Goal: Information Seeking & Learning: Learn about a topic

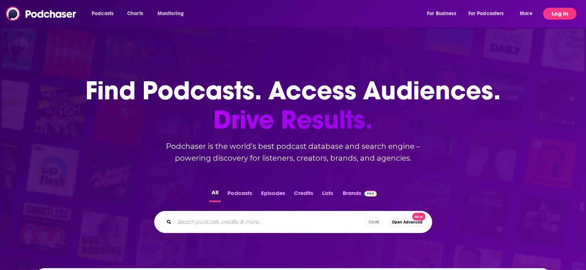
drag, startPoint x: 554, startPoint y: 14, endPoint x: 558, endPoint y: 39, distance: 24.6
click at [554, 14] on button "Log In" at bounding box center [559, 14] width 33 height 12
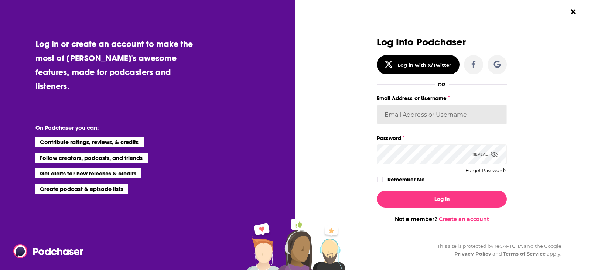
click at [425, 112] on input "Email Address or Username" at bounding box center [442, 115] width 130 height 20
type input "[PERSON_NAME][EMAIL_ADDRESS][PERSON_NAME][DOMAIN_NAME]"
click at [378, 181] on icon "Dialog" at bounding box center [380, 179] width 4 height 3
click at [471, 208] on div "Log In Not a member? Create an account" at bounding box center [442, 204] width 130 height 38
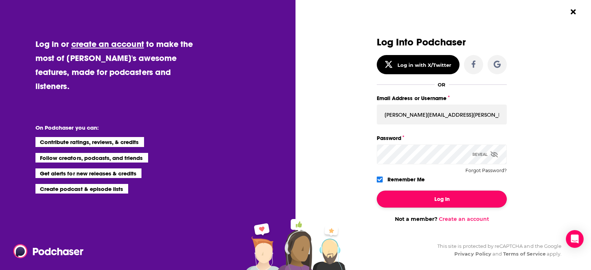
click at [469, 204] on button "Log In" at bounding box center [442, 199] width 130 height 17
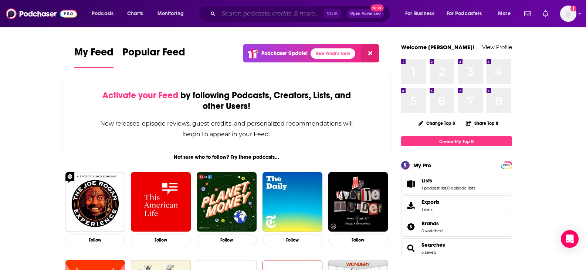
click at [272, 15] on input "Search podcasts, credits, & more..." at bounding box center [270, 14] width 105 height 12
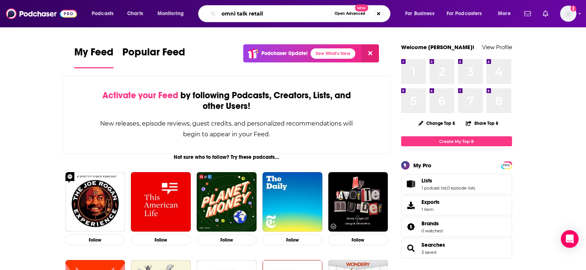
type input "omni talk retail"
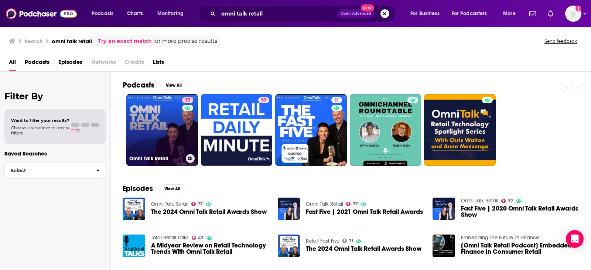
click at [156, 142] on link "77 Omni Talk Retail" at bounding box center [162, 130] width 72 height 72
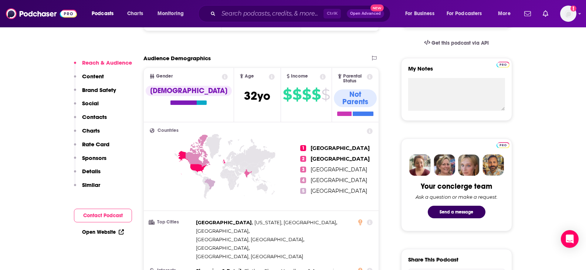
scroll to position [111, 0]
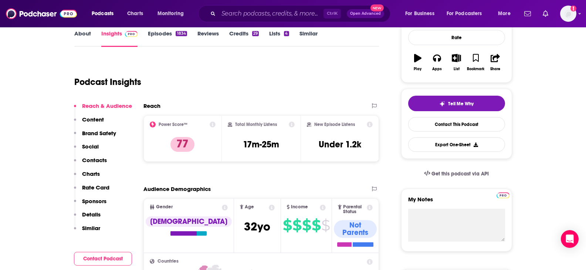
click at [170, 36] on link "Episodes 1834" at bounding box center [167, 38] width 39 height 17
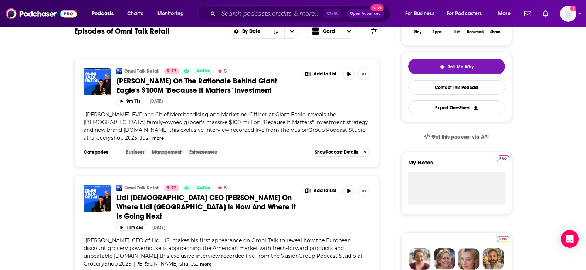
scroll to position [37, 0]
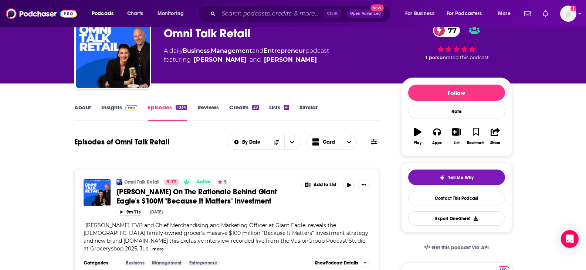
click at [123, 110] on span at bounding box center [130, 107] width 16 height 7
